Goal: Task Accomplishment & Management: Use online tool/utility

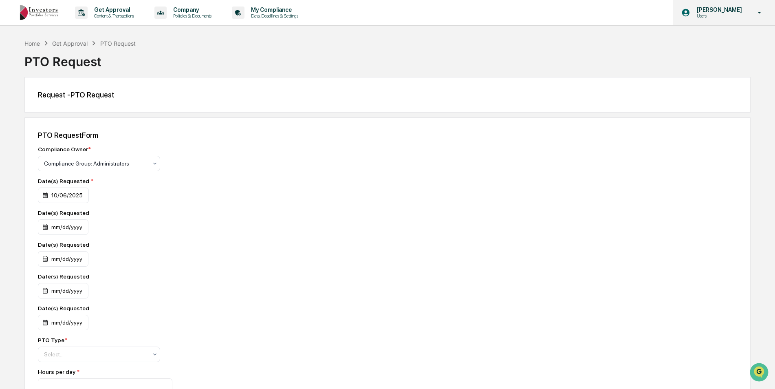
click at [733, 15] on p "Users" at bounding box center [718, 16] width 56 height 6
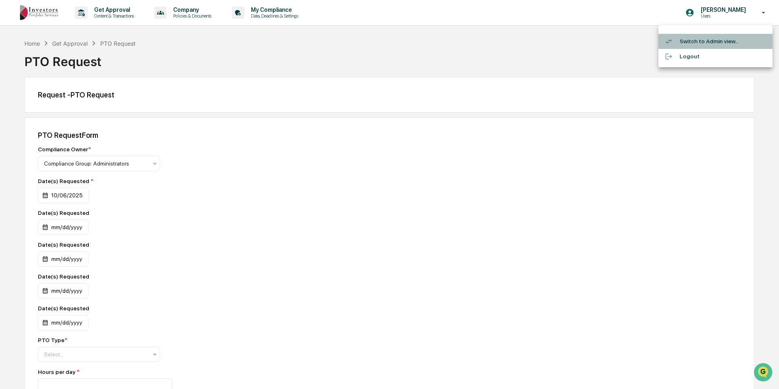
click at [729, 44] on li "Switch to Admin view..." at bounding box center [715, 41] width 114 height 15
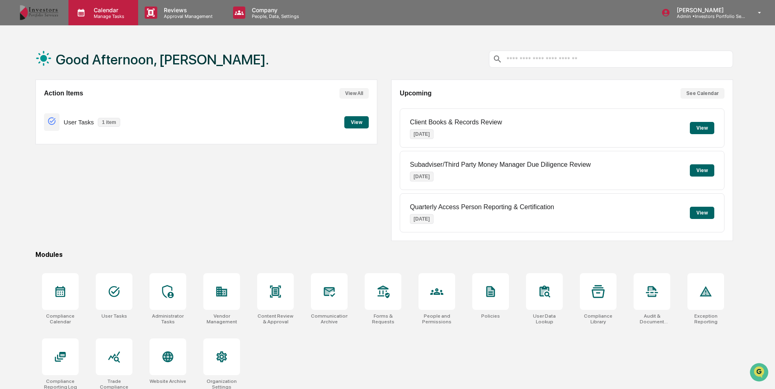
click at [115, 3] on div "Calendar Manage Tasks" at bounding box center [103, 12] width 70 height 25
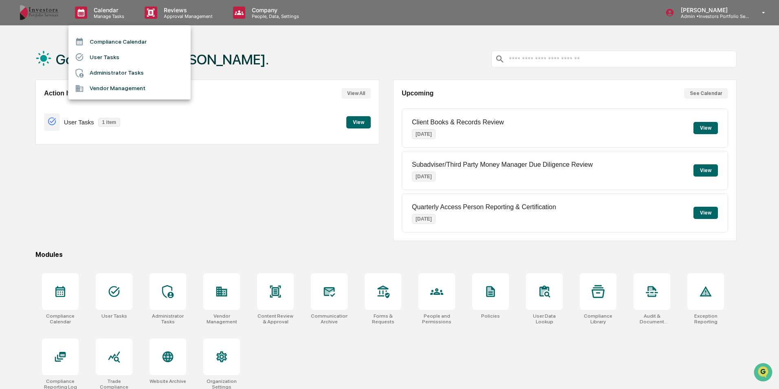
click at [109, 40] on li "Compliance Calendar" at bounding box center [129, 41] width 122 height 15
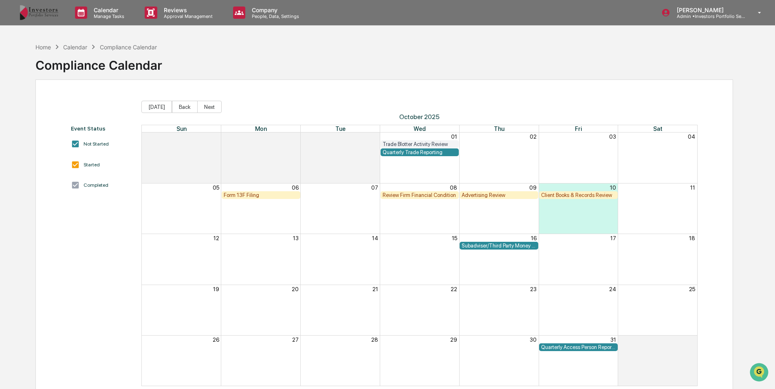
click at [279, 192] on div "Form 13F Filing" at bounding box center [261, 195] width 75 height 6
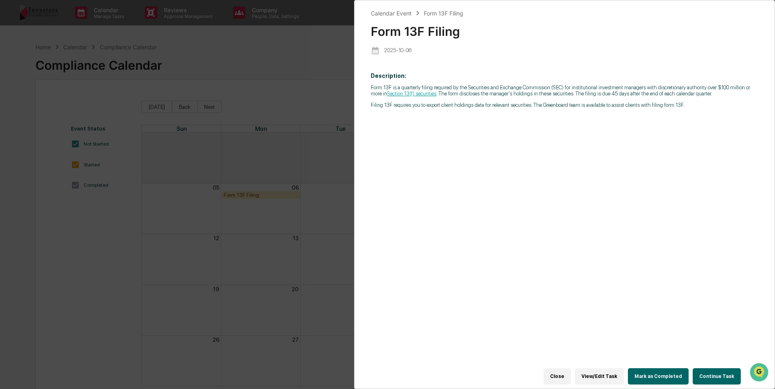
click at [315, 69] on div "Calendar Event Form 13F Filing Form 13F Filing [DATE] Description: Form 13F is …" at bounding box center [387, 194] width 775 height 389
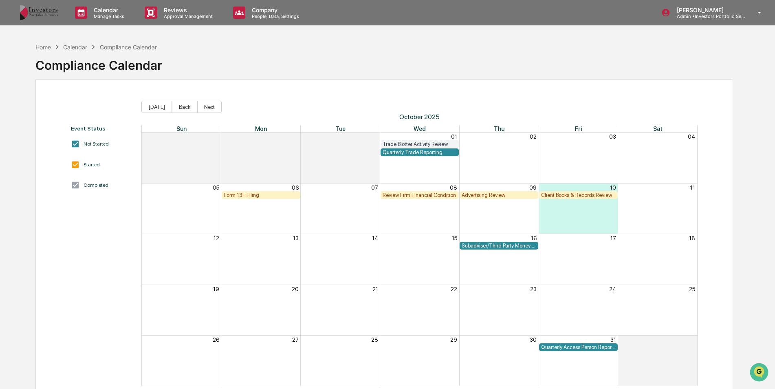
click at [259, 195] on div "Form 13F Filing" at bounding box center [261, 195] width 75 height 6
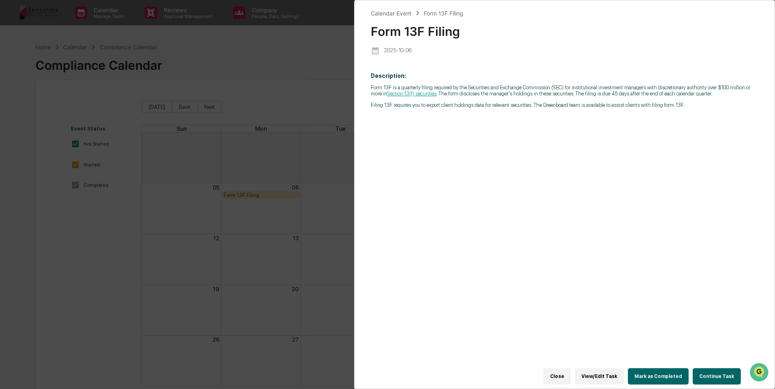
click at [703, 373] on button "Continue Task" at bounding box center [717, 376] width 48 height 16
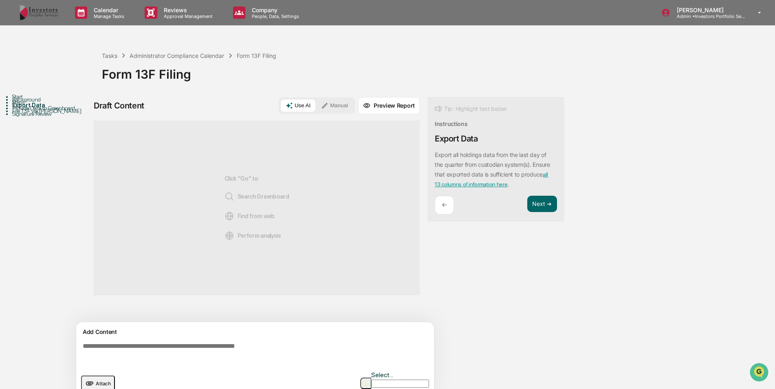
click at [441, 202] on div "←" at bounding box center [444, 205] width 19 height 19
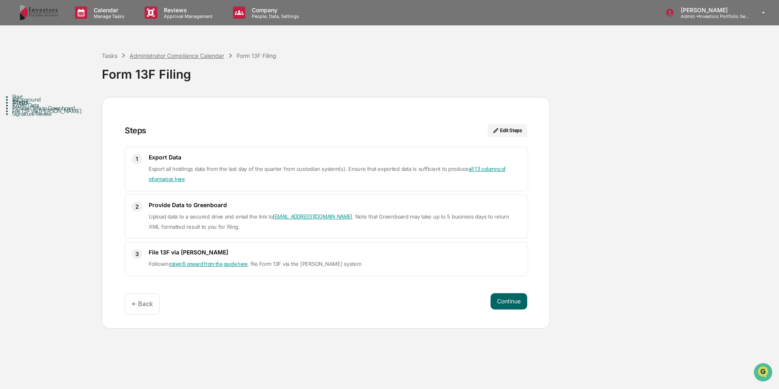
click at [151, 55] on div "Administrator Compliance Calendar" at bounding box center [177, 55] width 95 height 7
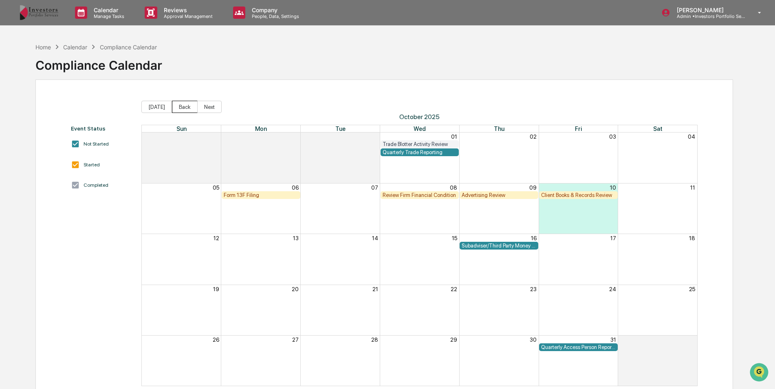
click at [183, 102] on button "Back" at bounding box center [185, 107] width 26 height 12
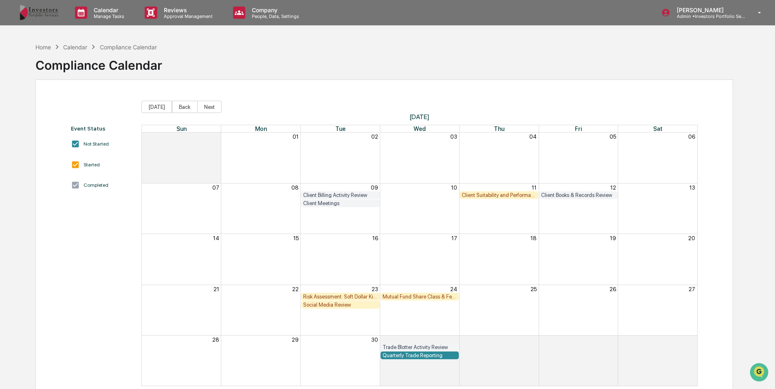
click at [183, 102] on button "Back" at bounding box center [185, 107] width 26 height 12
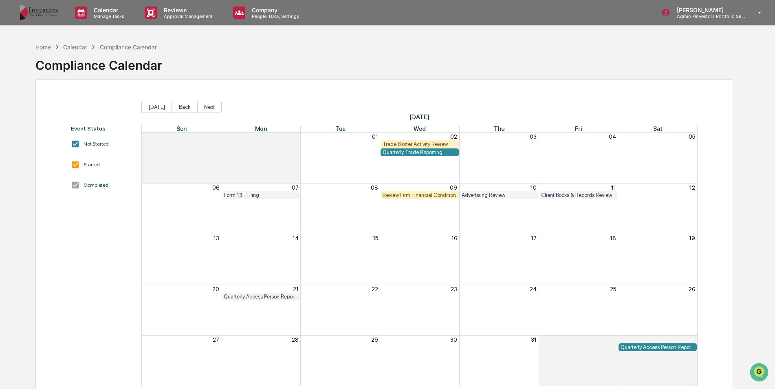
click at [245, 192] on div "Form 13F Filing" at bounding box center [261, 195] width 75 height 6
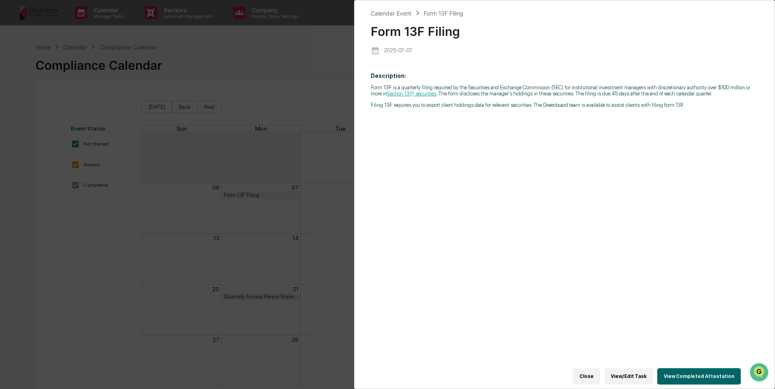
click at [636, 370] on button "View/Edit Task" at bounding box center [628, 376] width 49 height 16
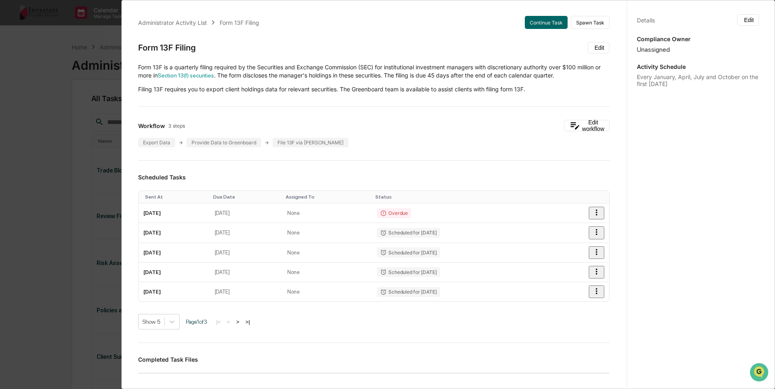
click at [62, 140] on div "Administrator Activity List Form 13F Filing Continue Task Spawn Task Form 13F F…" at bounding box center [387, 194] width 775 height 389
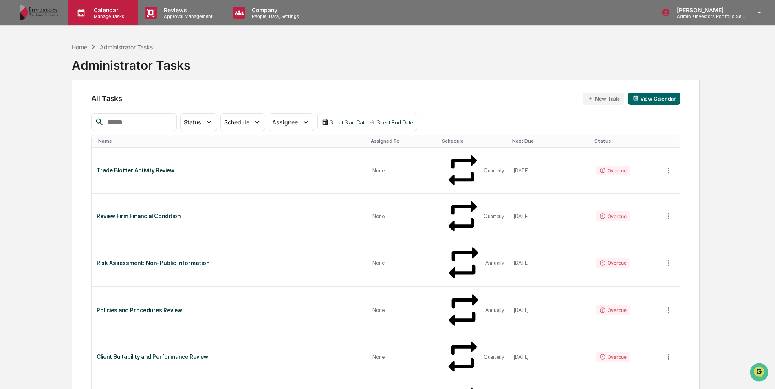
click at [114, 13] on p "Calendar" at bounding box center [107, 10] width 41 height 7
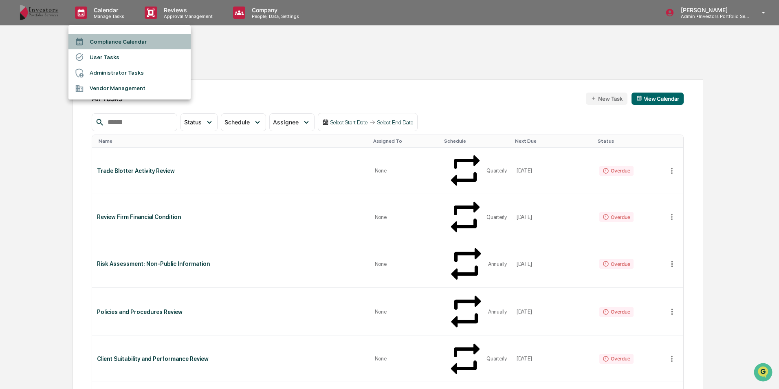
click at [113, 41] on li "Compliance Calendar" at bounding box center [129, 41] width 122 height 15
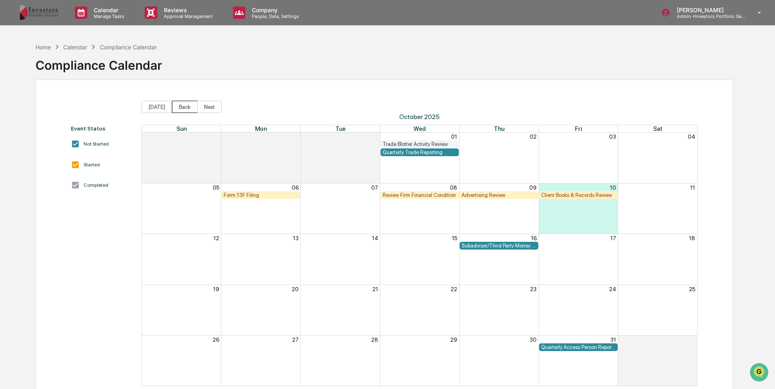
click at [180, 102] on button "Back" at bounding box center [185, 107] width 26 height 12
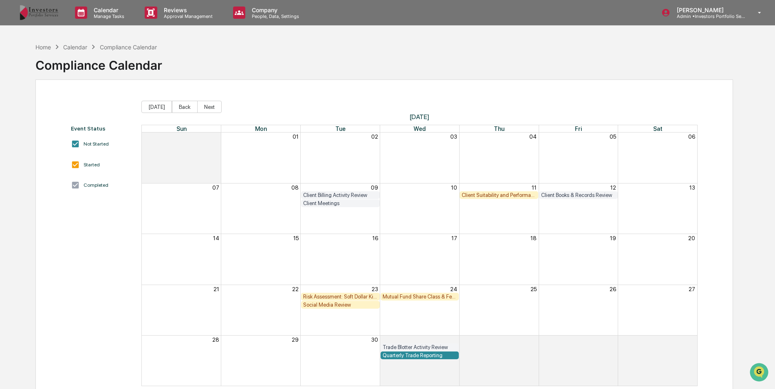
click at [179, 102] on button "Back" at bounding box center [185, 107] width 26 height 12
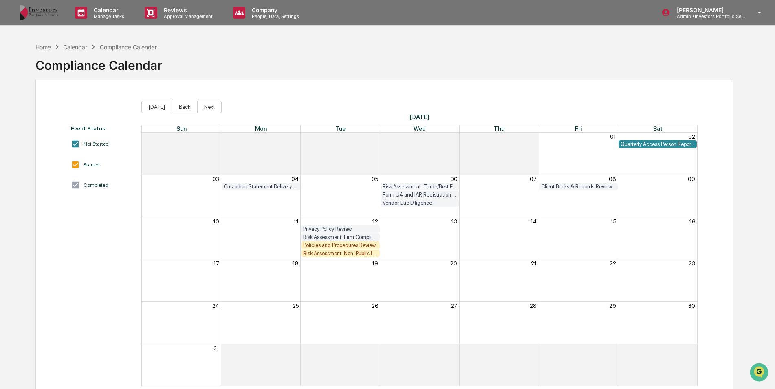
click at [179, 102] on button "Back" at bounding box center [185, 107] width 26 height 12
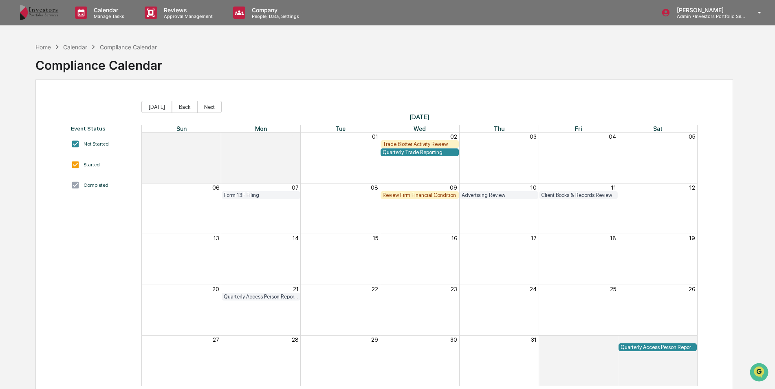
click at [233, 196] on div "Form 13F Filing" at bounding box center [261, 195] width 75 height 6
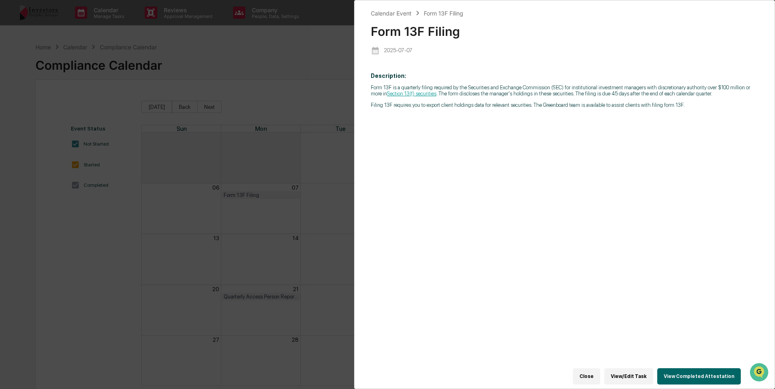
click at [685, 375] on button "View Completed Attestation" at bounding box center [699, 376] width 84 height 16
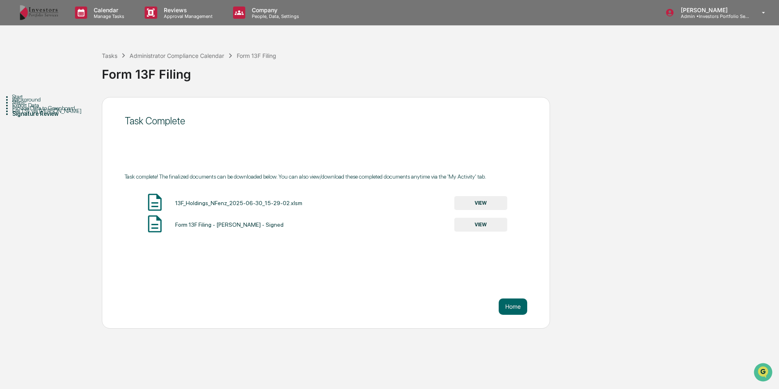
click at [482, 203] on button "VIEW" at bounding box center [480, 203] width 53 height 14
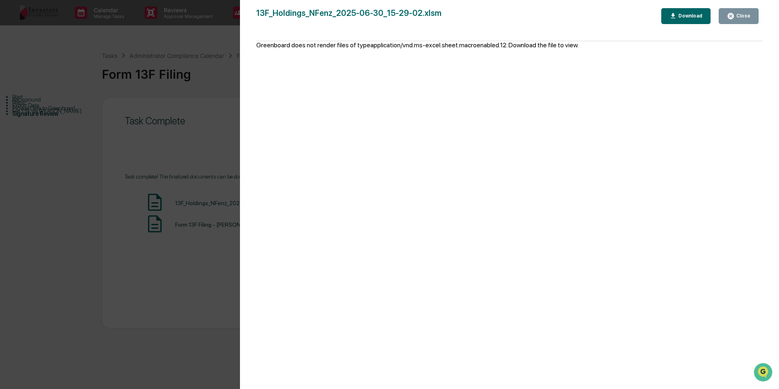
click at [689, 18] on div "Download" at bounding box center [690, 16] width 26 height 6
click at [747, 13] on div "Close" at bounding box center [743, 16] width 16 height 6
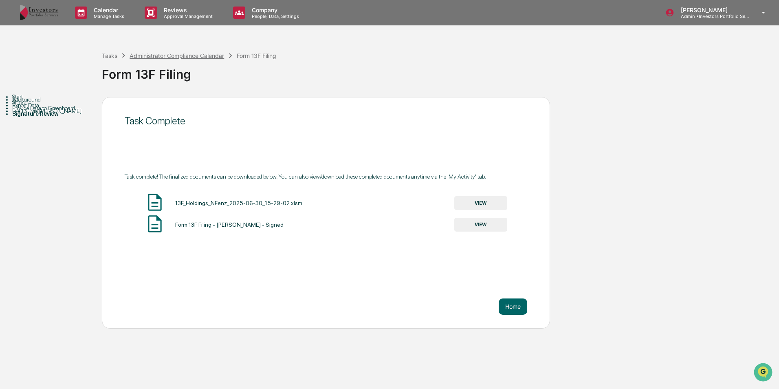
click at [139, 52] on div "Administrator Compliance Calendar" at bounding box center [177, 55] width 95 height 7
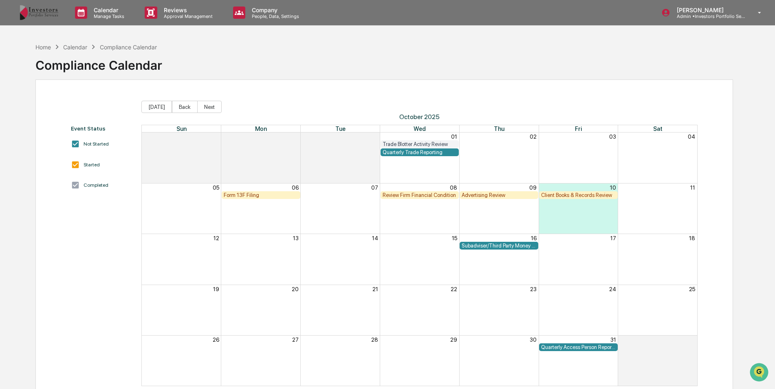
click at [275, 197] on div "Form 13F Filing" at bounding box center [261, 195] width 75 height 6
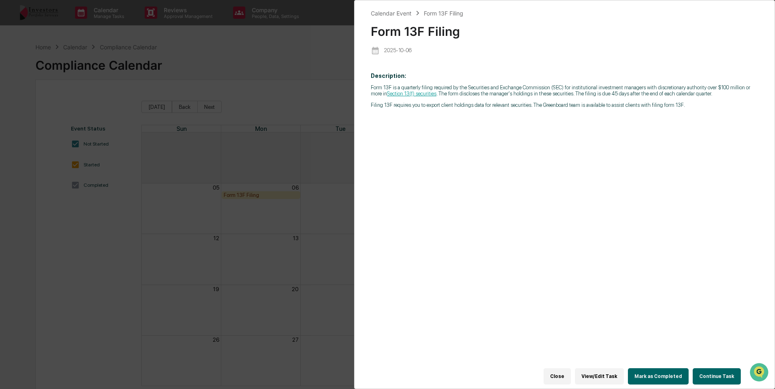
click at [704, 374] on button "Continue Task" at bounding box center [717, 376] width 48 height 16
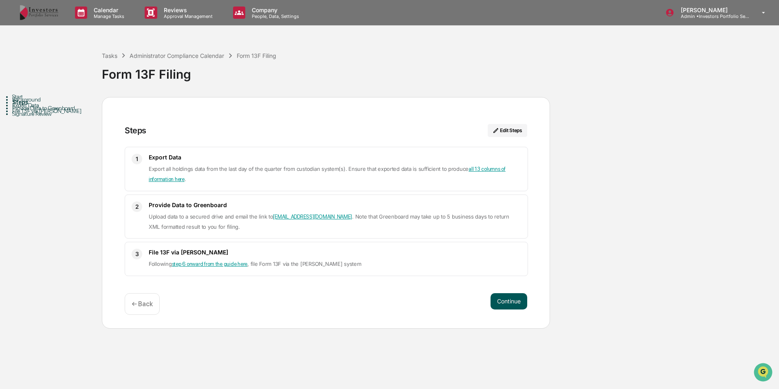
click at [501, 295] on button "Continue" at bounding box center [509, 301] width 37 height 16
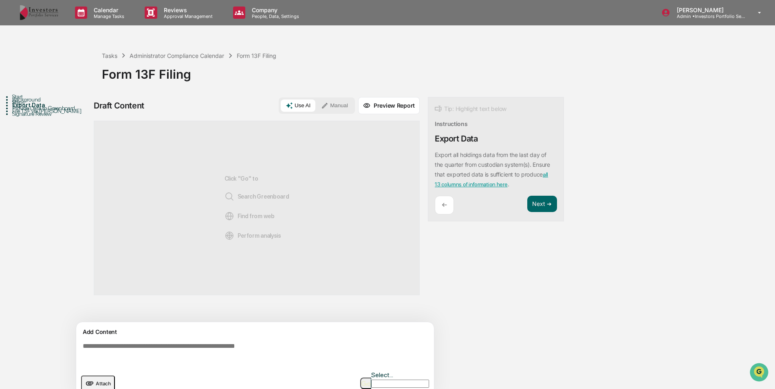
click at [66, 111] on div "Provide Data to Greenboard" at bounding box center [57, 108] width 90 height 7
click at [534, 203] on button "Next ➔" at bounding box center [542, 204] width 30 height 17
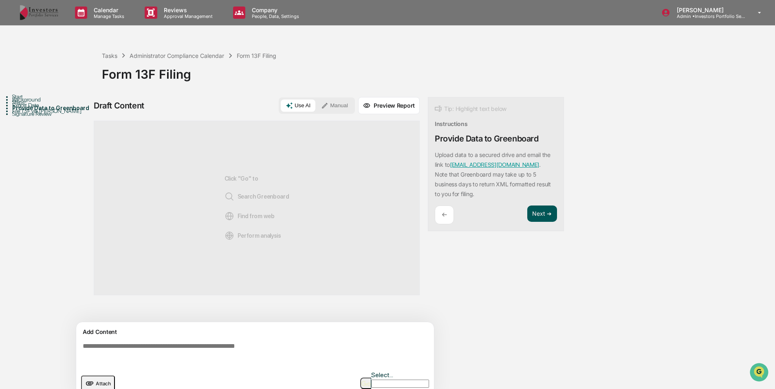
click at [538, 212] on button "Next ➔" at bounding box center [542, 213] width 30 height 17
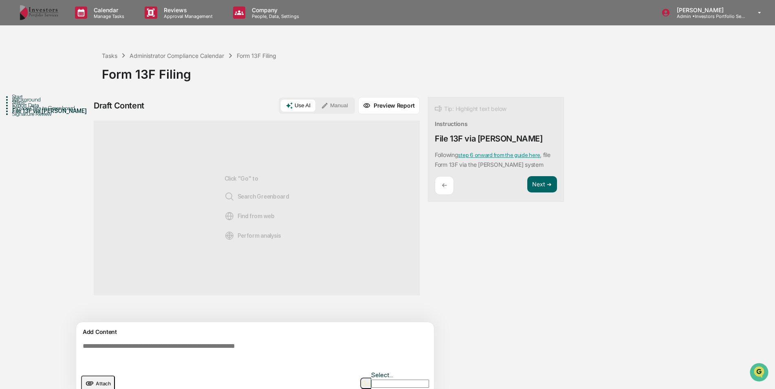
click at [450, 183] on div "←" at bounding box center [444, 185] width 19 height 19
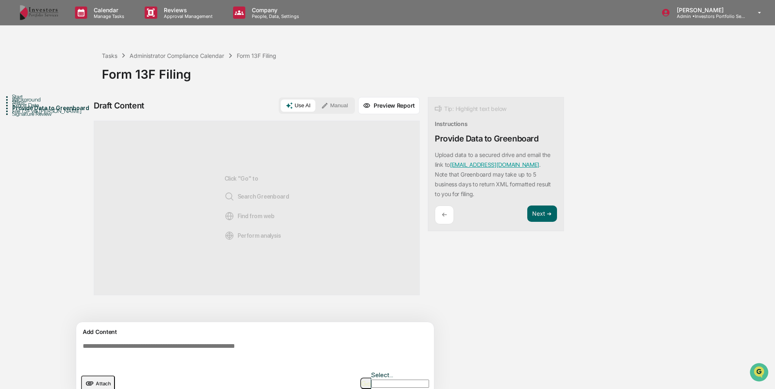
click at [449, 211] on div "←" at bounding box center [444, 214] width 19 height 19
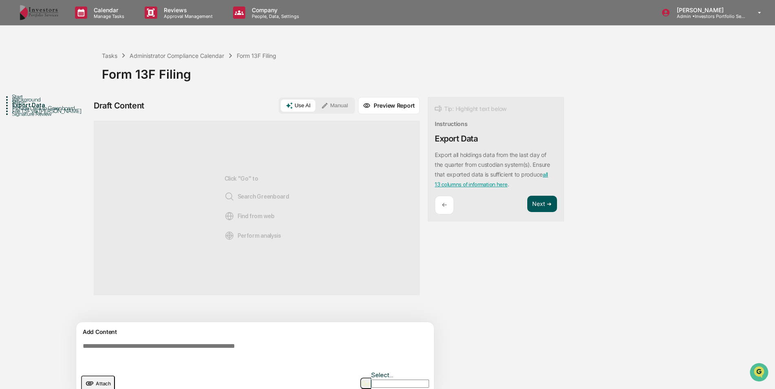
click at [545, 201] on button "Next ➔" at bounding box center [542, 204] width 30 height 17
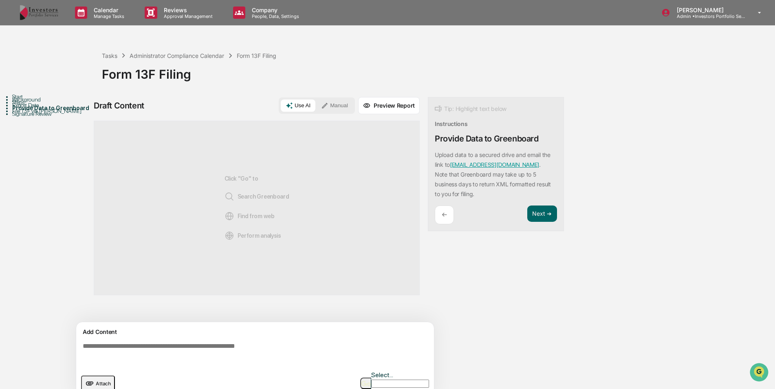
click at [444, 212] on p "←" at bounding box center [444, 215] width 5 height 8
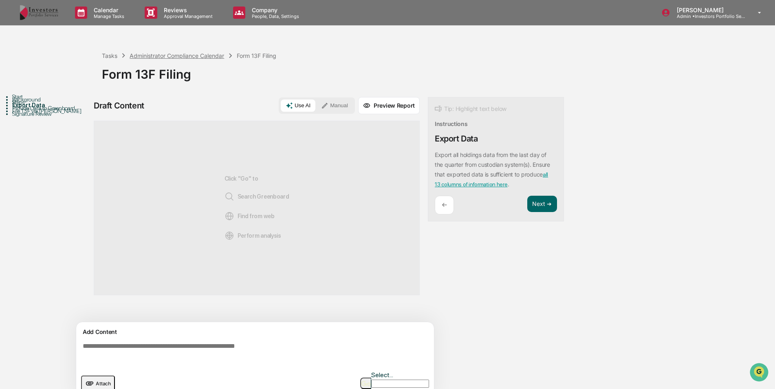
click at [154, 52] on div "Administrator Compliance Calendar" at bounding box center [177, 55] width 95 height 7
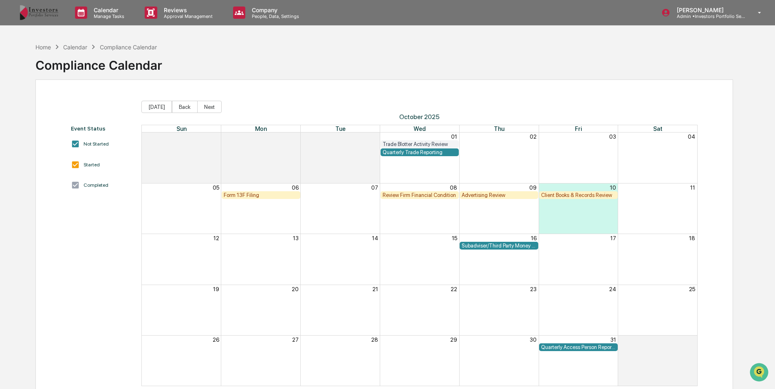
click at [476, 195] on div "Advertising Review" at bounding box center [499, 195] width 75 height 6
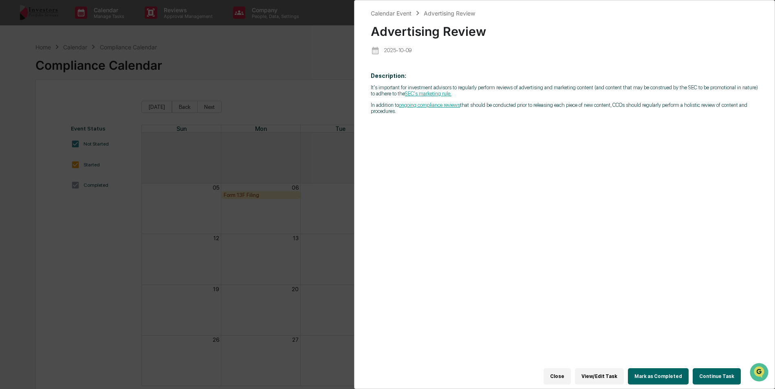
click at [728, 368] on button "Continue Task" at bounding box center [717, 376] width 48 height 16
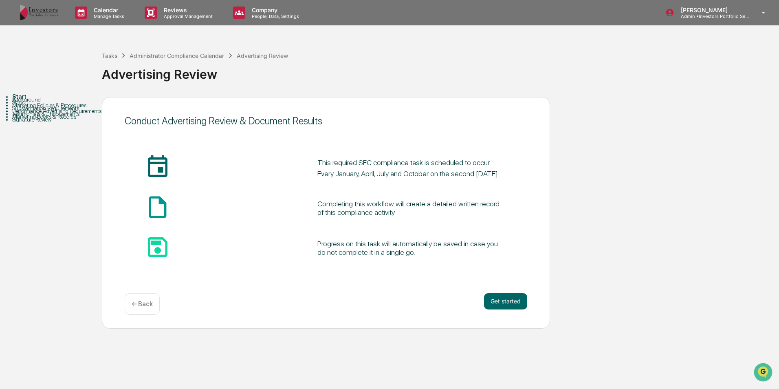
click at [148, 307] on p "← Back" at bounding box center [142, 304] width 21 height 8
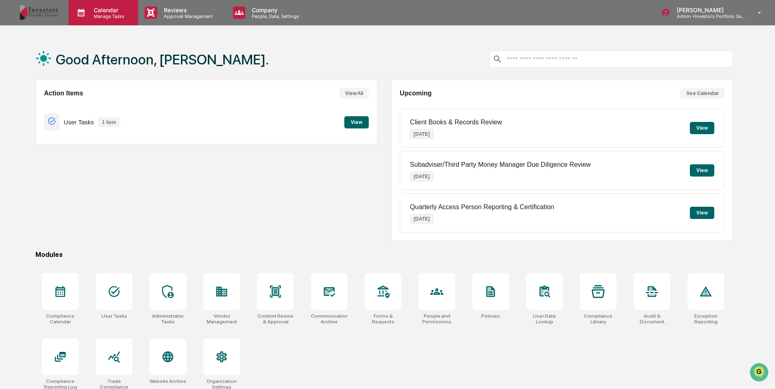
click at [116, 20] on div "Calendar Manage Tasks" at bounding box center [103, 12] width 70 height 25
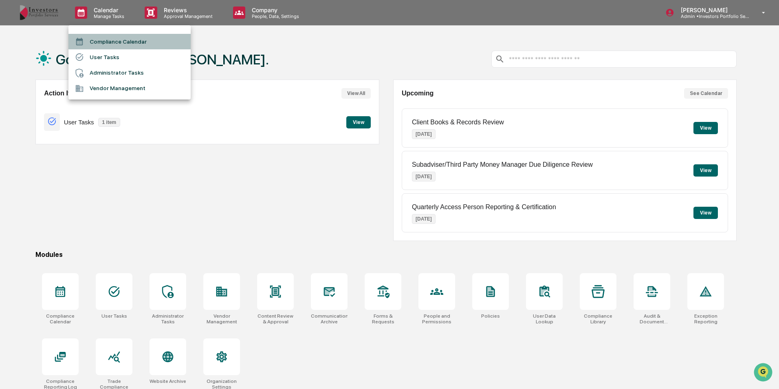
click at [121, 44] on li "Compliance Calendar" at bounding box center [129, 41] width 122 height 15
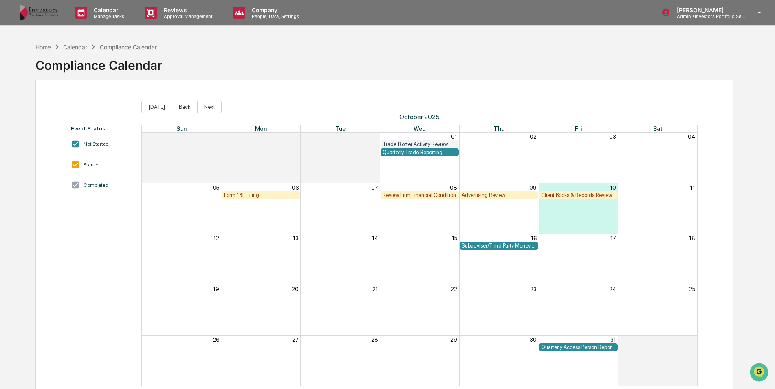
scroll to position [39, 0]
